Goal: Task Accomplishment & Management: Manage account settings

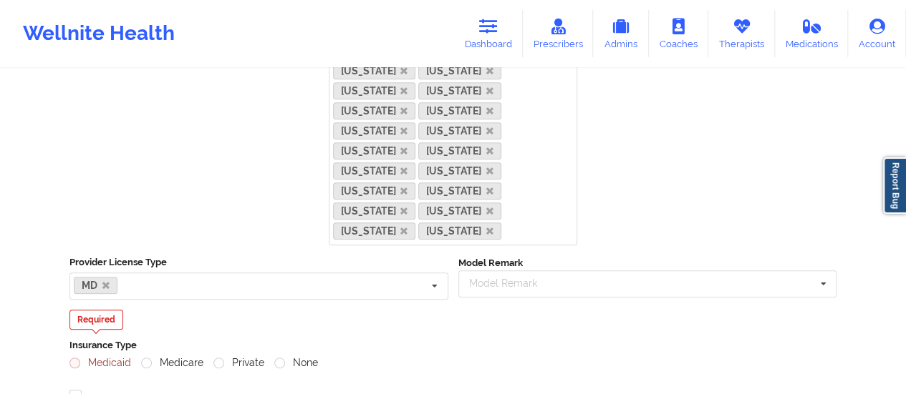
scroll to position [215, 0]
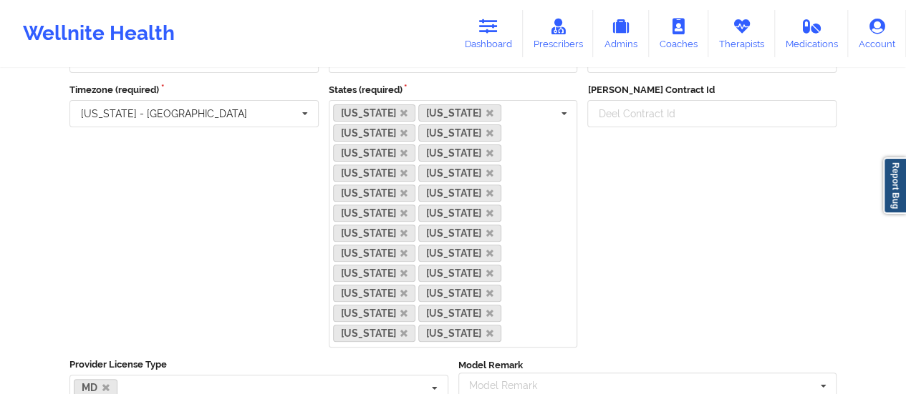
scroll to position [120, 0]
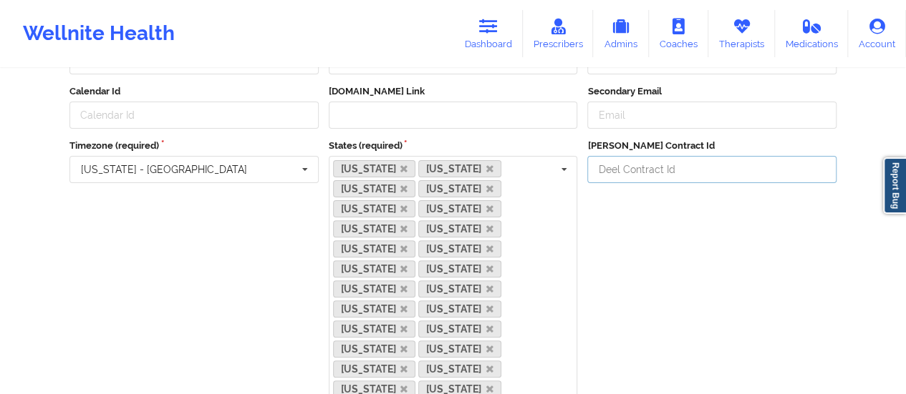
click at [629, 160] on input "[PERSON_NAME] Contract Id" at bounding box center [711, 169] width 249 height 27
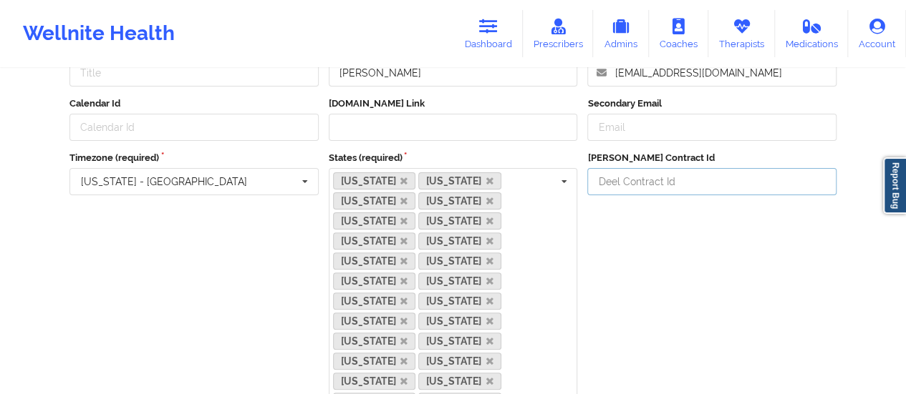
scroll to position [49, 0]
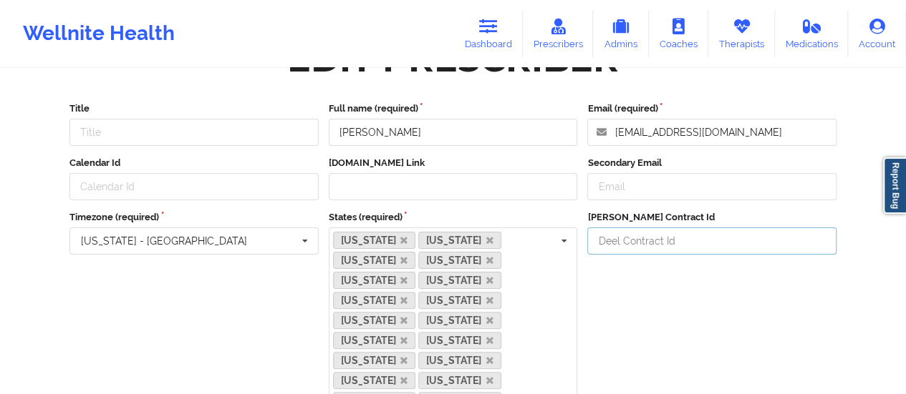
click at [613, 243] on input "[PERSON_NAME] Contract Id" at bounding box center [711, 241] width 249 height 27
type input "3d97g78"
click at [625, 298] on div "Deel Contract Id 3d97g78" at bounding box center [711, 342] width 259 height 265
drag, startPoint x: 645, startPoint y: 239, endPoint x: 593, endPoint y: 246, distance: 52.7
click at [593, 246] on input "3d97g78" at bounding box center [711, 241] width 249 height 27
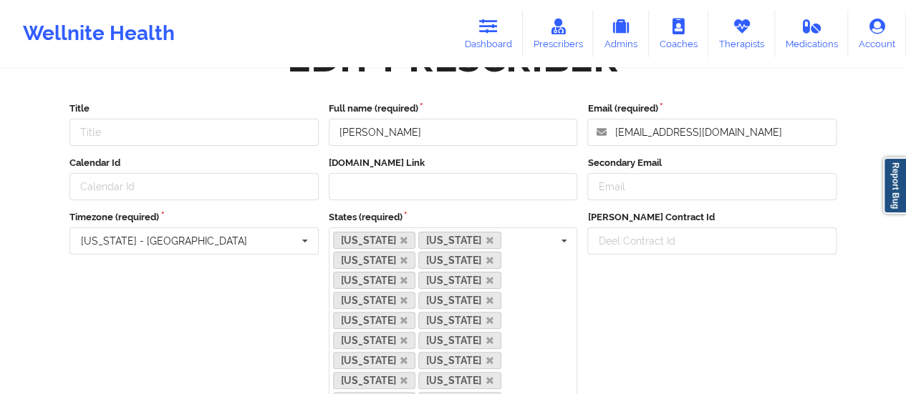
click at [674, 296] on div "[PERSON_NAME] Contract Id" at bounding box center [711, 342] width 259 height 265
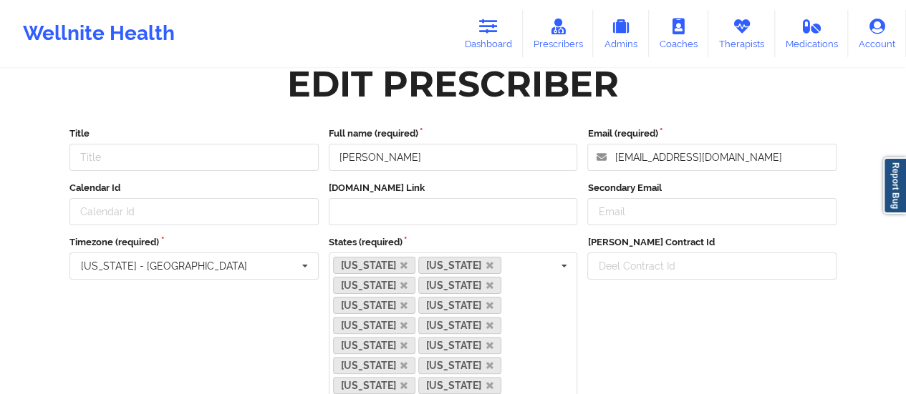
scroll to position [0, 0]
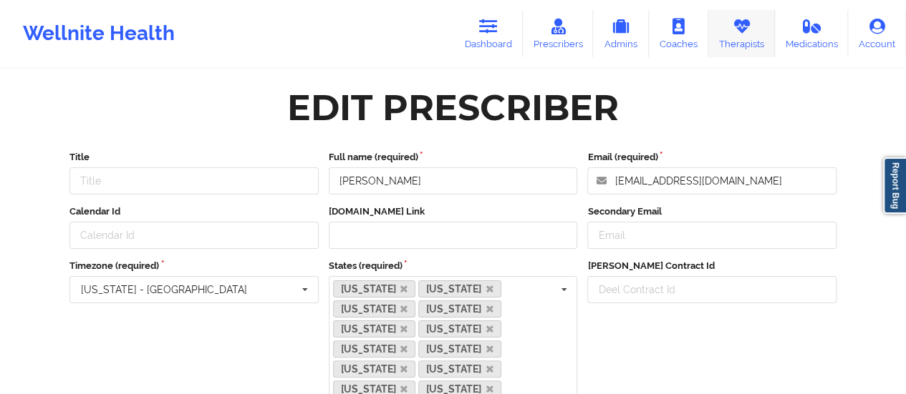
click at [727, 44] on link "Therapists" at bounding box center [741, 33] width 67 height 47
